Goal: Answer question/provide support: Share knowledge or assist other users

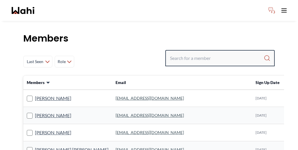
click at [240, 53] on input "Search input" at bounding box center [217, 58] width 94 height 10
paste input "Divya Gali"
type input "Divya Gali"
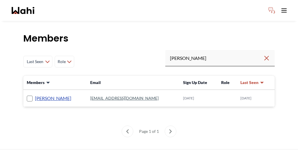
click at [36, 95] on link "Divya Gali" at bounding box center [53, 99] width 36 height 8
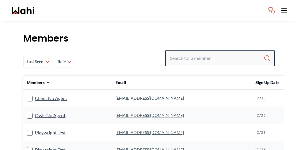
click at [211, 53] on input "Search input" at bounding box center [217, 58] width 94 height 10
type input "[PERSON_NAME]"
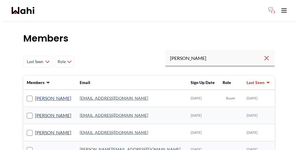
click at [45, 95] on link "[PERSON_NAME]" at bounding box center [53, 99] width 36 height 8
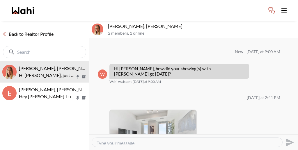
scroll to position [826, 0]
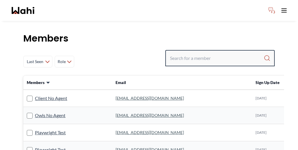
click at [218, 53] on input "Search input" at bounding box center [217, 58] width 94 height 10
paste input "[PERSON_NAME]"
type input "[PERSON_NAME]"
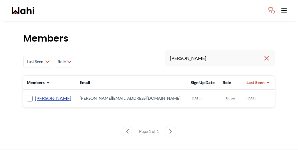
click at [44, 95] on link "[PERSON_NAME]" at bounding box center [53, 99] width 36 height 8
